Goal: Navigation & Orientation: Find specific page/section

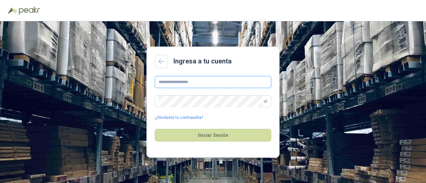
click at [203, 82] on input "text" at bounding box center [213, 82] width 116 height 12
type input "**********"
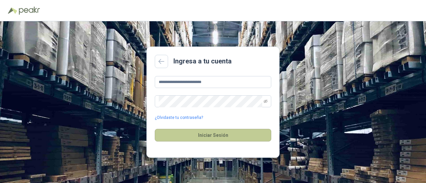
click at [202, 140] on button "Iniciar Sesión" at bounding box center [213, 135] width 116 height 13
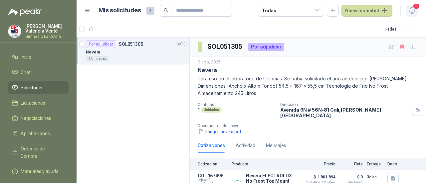
click at [414, 14] on icon "button" at bounding box center [412, 10] width 8 height 8
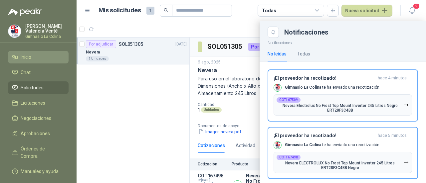
click at [36, 52] on link "Inicio" at bounding box center [38, 57] width 61 height 13
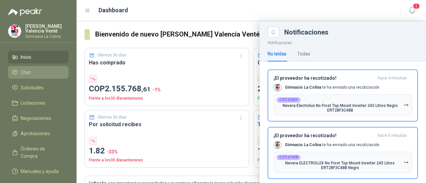
click at [34, 74] on li "Chat" at bounding box center [38, 72] width 53 height 7
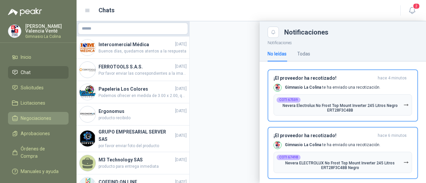
click at [38, 115] on span "Negociaciones" at bounding box center [36, 118] width 31 height 7
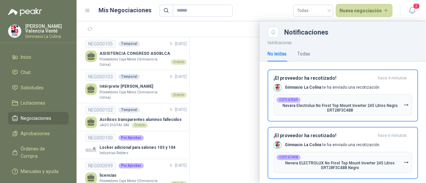
click at [186, 44] on div at bounding box center [251, 102] width 349 height 162
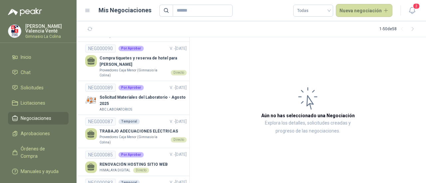
scroll to position [394, 0]
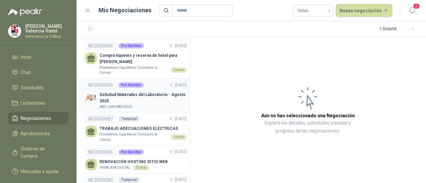
click at [162, 95] on p "Solicitud Materiales del Laboratorio - Agosto 2025" at bounding box center [142, 98] width 87 height 13
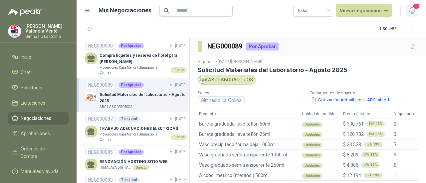
click at [413, 6] on span "2" at bounding box center [416, 6] width 7 height 6
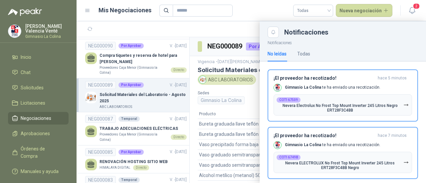
drag, startPoint x: 5, startPoint y: 32, endPoint x: 12, endPoint y: 31, distance: 6.7
click at [12, 31] on div "[PERSON_NAME] Venté Gimnasio La Colina" at bounding box center [38, 33] width 77 height 19
click at [12, 31] on img at bounding box center [14, 31] width 13 height 13
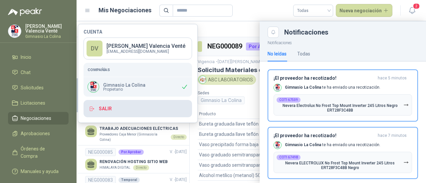
click at [101, 111] on button "Salir" at bounding box center [138, 108] width 108 height 17
